Goal: Task Accomplishment & Management: Manage account settings

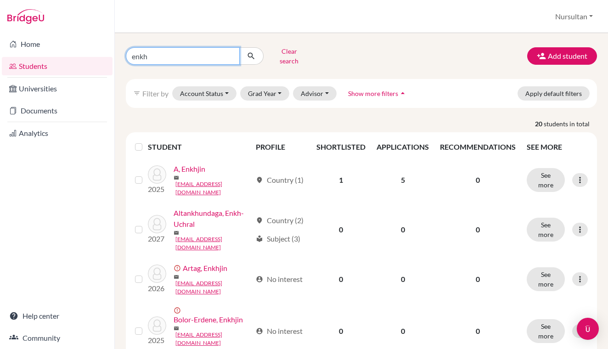
drag, startPoint x: 168, startPoint y: 58, endPoint x: 108, endPoint y: 55, distance: 60.7
click at [108, 55] on div "Home Students Universities Documents Analytics Help center Community Students o…" at bounding box center [304, 174] width 608 height 349
type input "misheel.S"
click at [251, 53] on button "submit" at bounding box center [251, 55] width 24 height 17
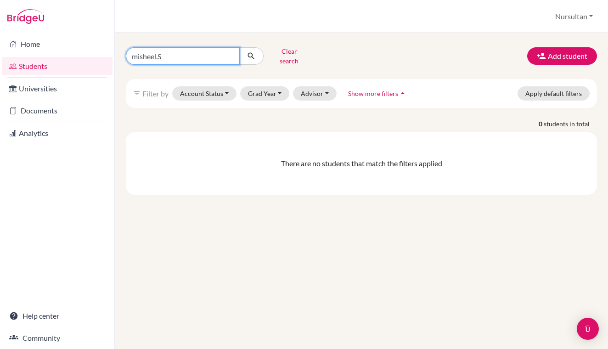
click at [173, 58] on input "misheel.S" at bounding box center [183, 55] width 114 height 17
type input "misheel"
click at [251, 53] on button "submit" at bounding box center [251, 55] width 24 height 17
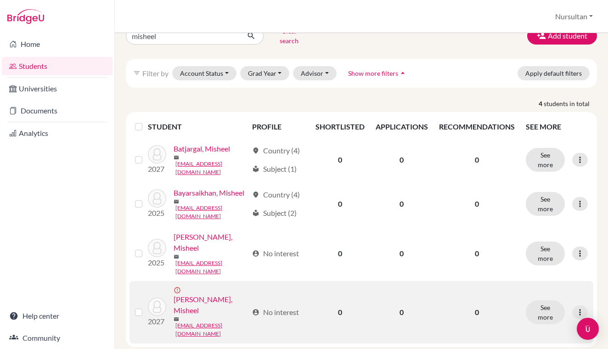
click at [211, 304] on link "[PERSON_NAME], Misheel" at bounding box center [211, 305] width 74 height 22
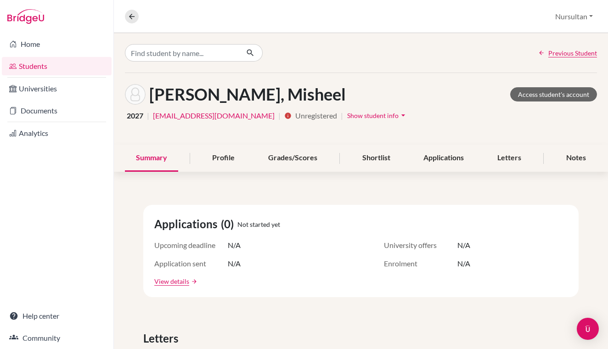
click at [350, 118] on span "Show student info" at bounding box center [372, 116] width 51 height 8
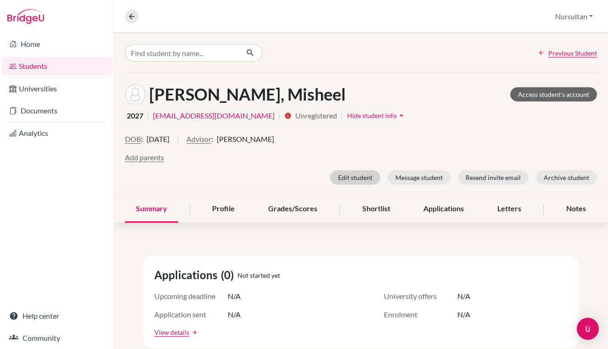
click at [354, 176] on button "Edit student" at bounding box center [355, 177] width 50 height 14
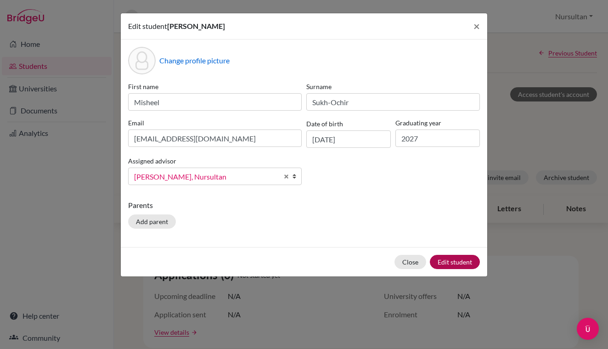
click at [455, 264] on button "Edit student" at bounding box center [455, 262] width 50 height 14
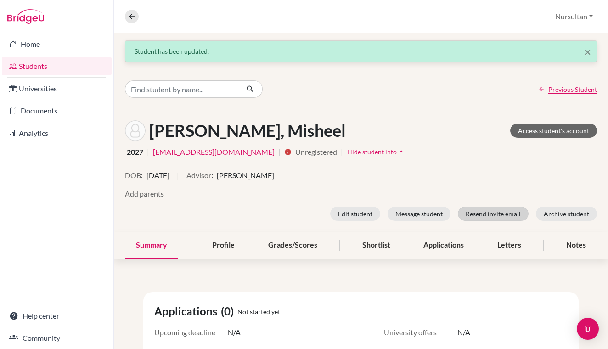
click at [488, 214] on button "Resend invite email" at bounding box center [493, 214] width 71 height 14
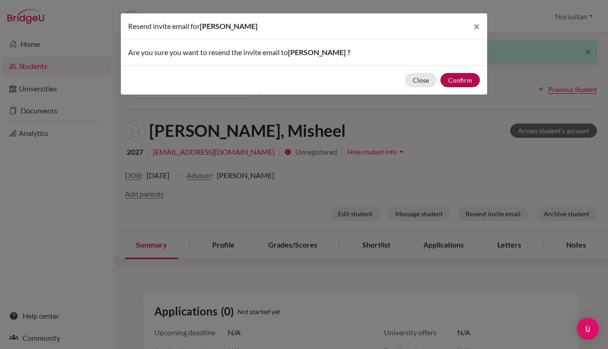
click at [466, 86] on button "Confirm" at bounding box center [459, 80] width 39 height 14
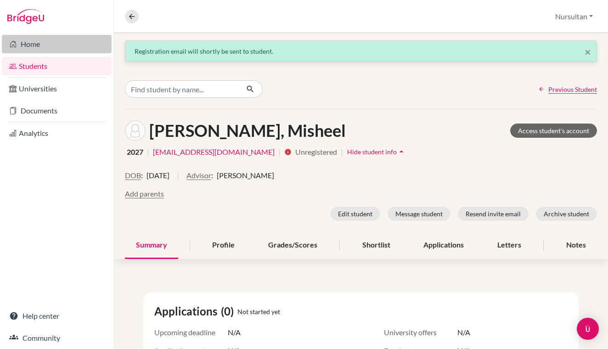
click at [39, 45] on link "Home" at bounding box center [57, 44] width 110 height 18
